Goal: Transaction & Acquisition: Purchase product/service

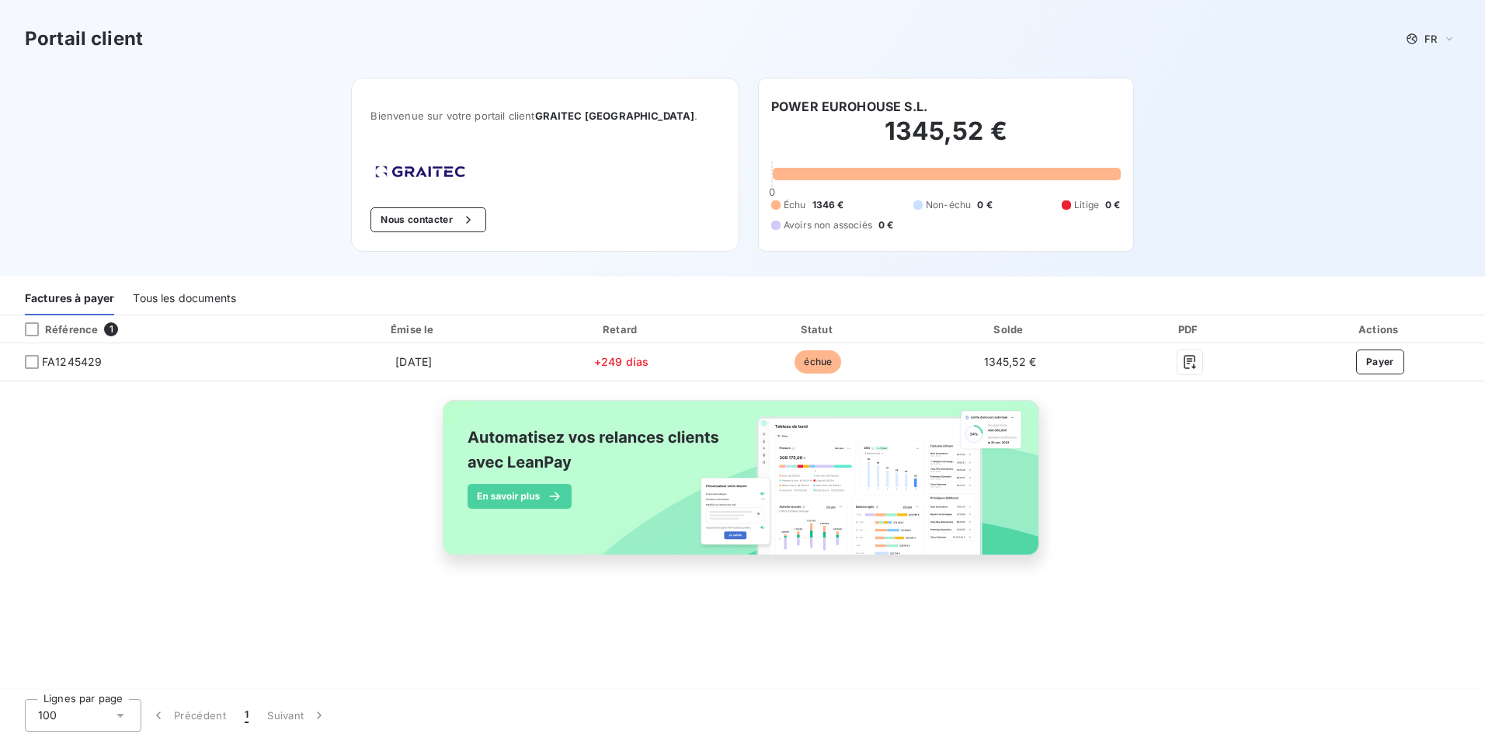
click at [1266, 13] on div "Portail client FR" at bounding box center [742, 39] width 1485 height 78
click at [1237, 5] on div "Portail client FR" at bounding box center [742, 39] width 1485 height 78
click at [1433, 36] on span "FR" at bounding box center [1430, 39] width 12 height 12
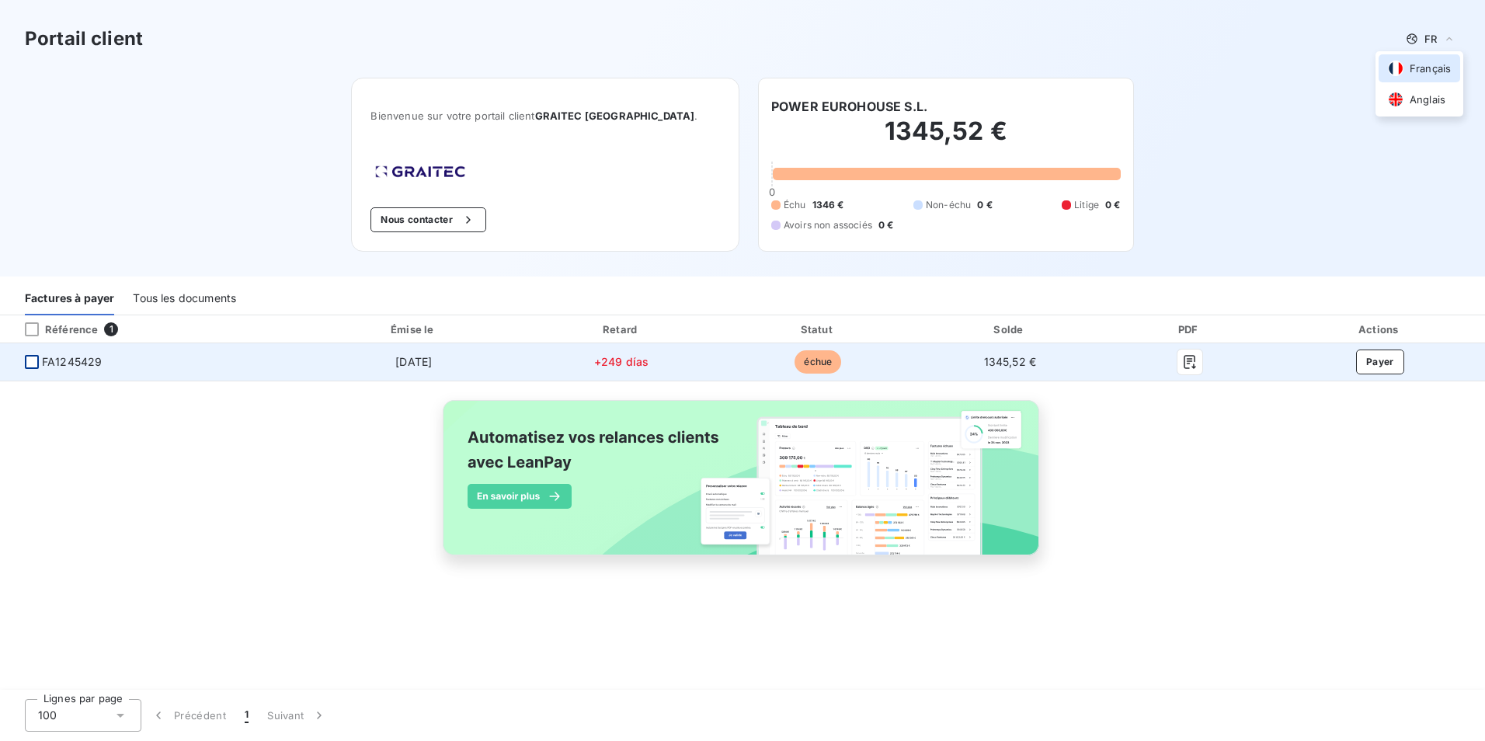
click at [30, 364] on div at bounding box center [32, 362] width 14 height 14
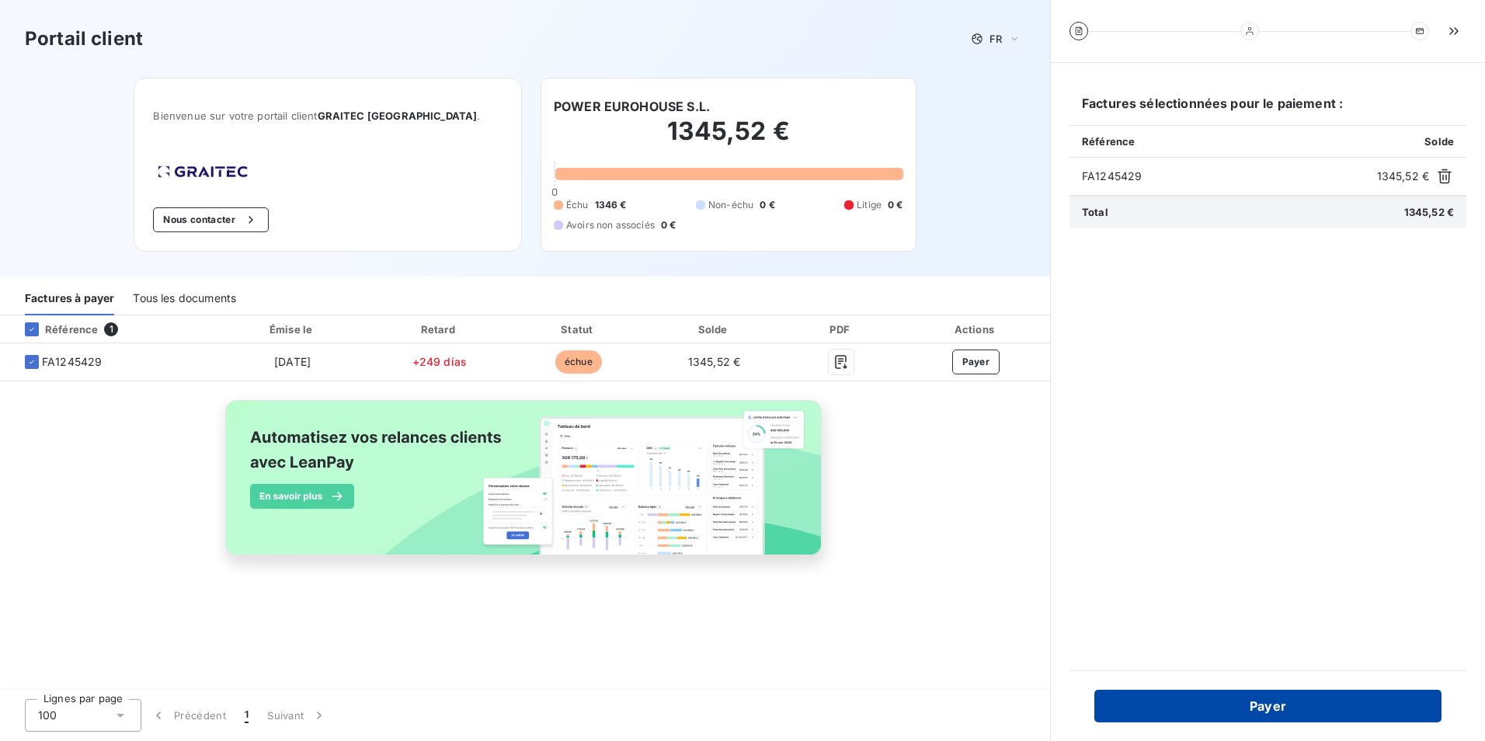
click at [1270, 705] on button "Payer" at bounding box center [1267, 706] width 347 height 33
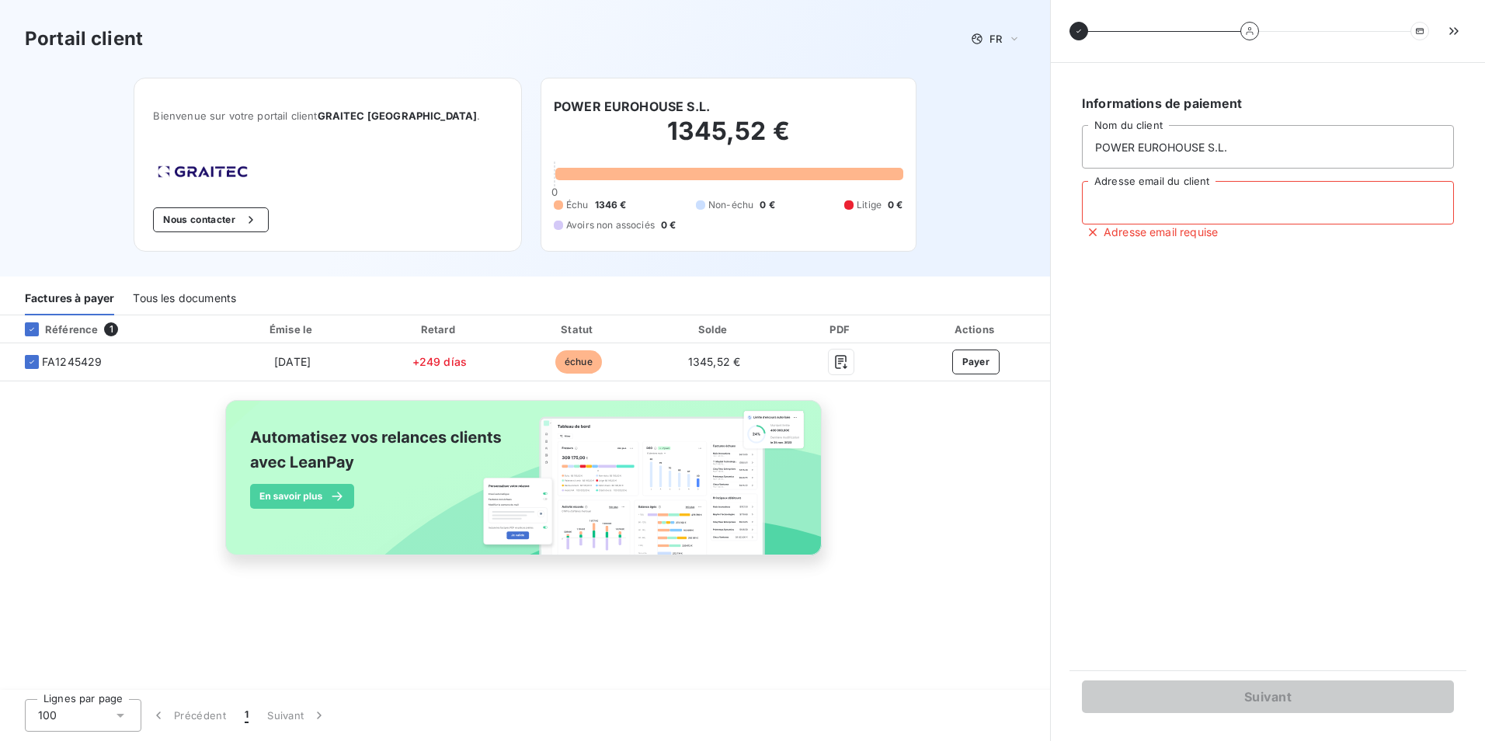
click at [1144, 206] on input "Adresse email du client" at bounding box center [1268, 202] width 372 height 43
type input "[EMAIL_ADDRESS][DOMAIN_NAME]"
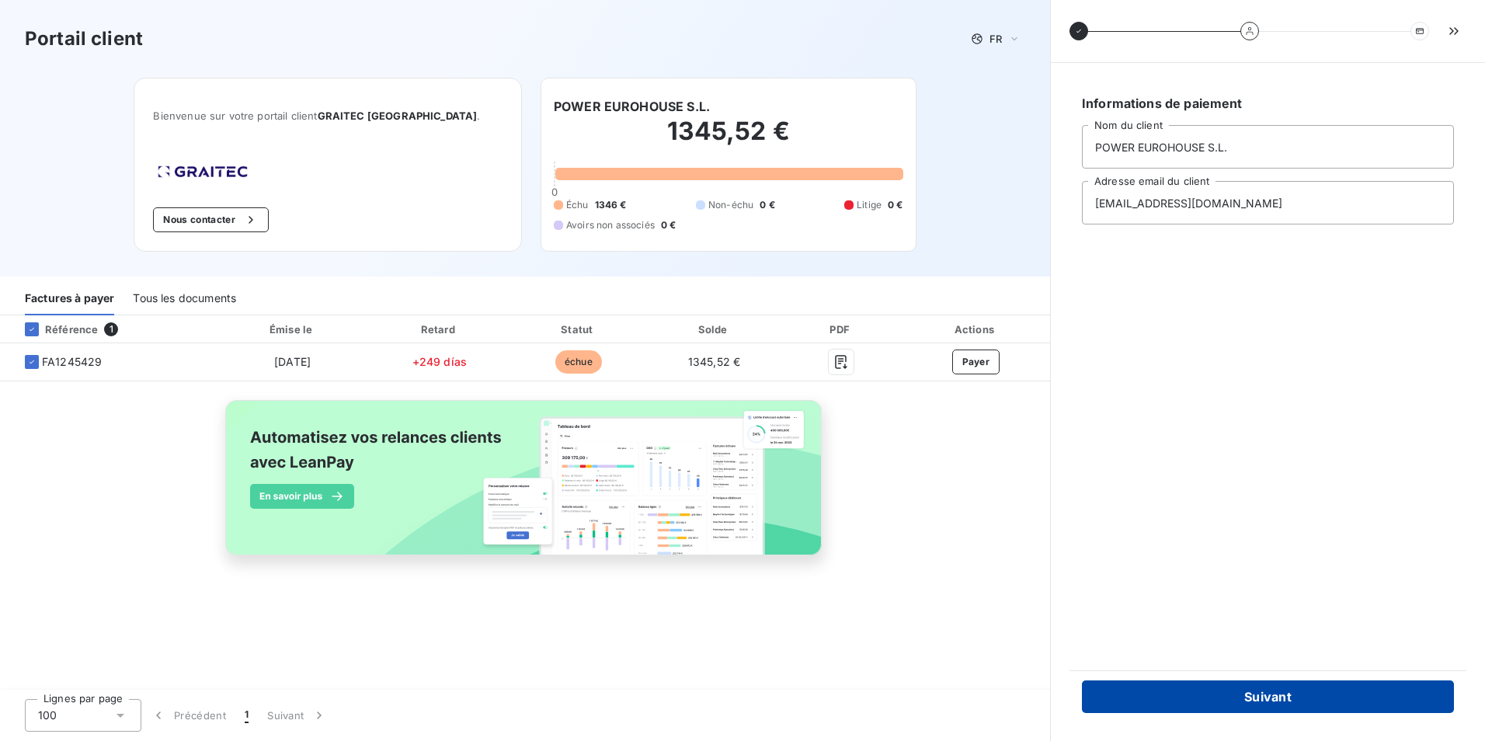
click at [1291, 686] on button "Suivant" at bounding box center [1268, 696] width 372 height 33
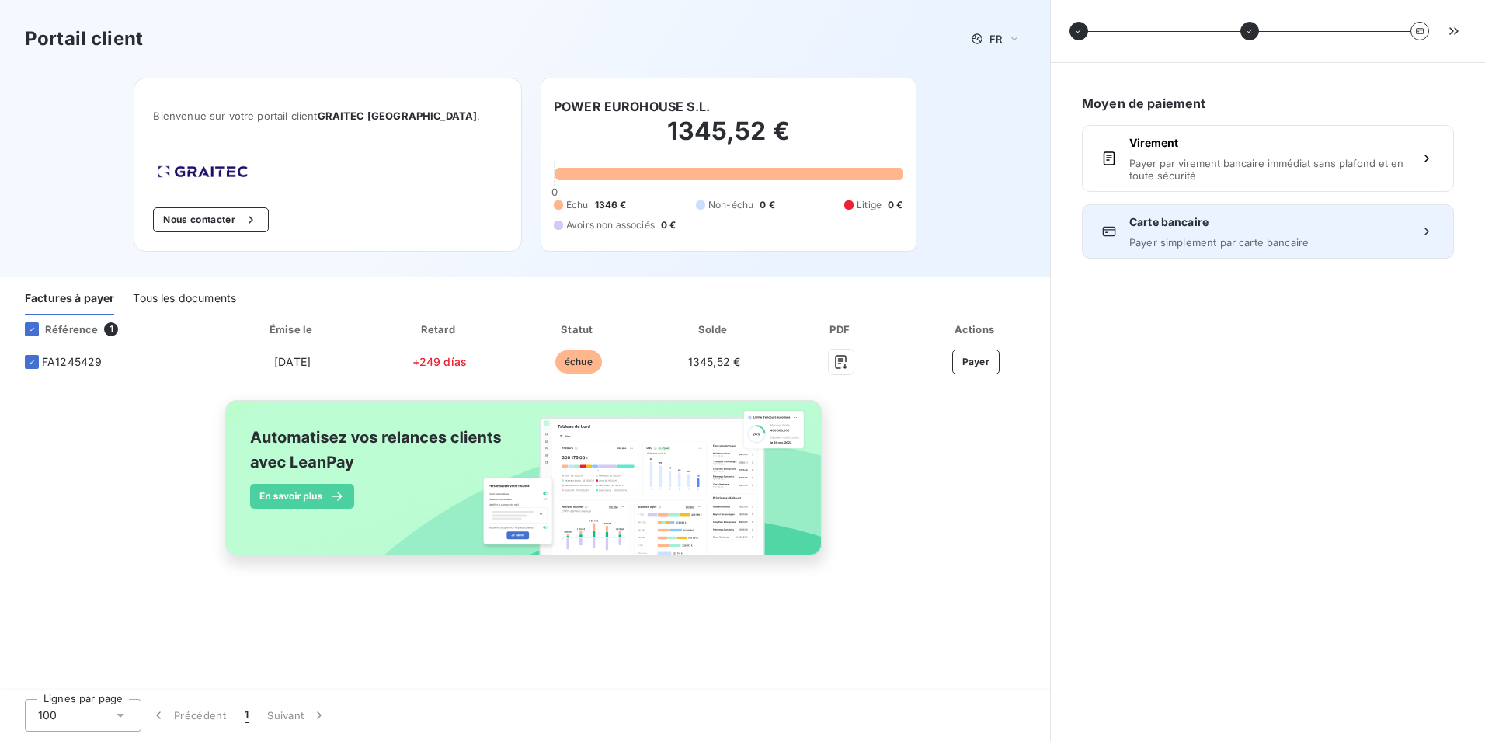
click at [1256, 233] on div "Carte bancaire Payer simplement par carte bancaire" at bounding box center [1267, 231] width 277 height 34
